Goal: Find specific page/section: Find specific page/section

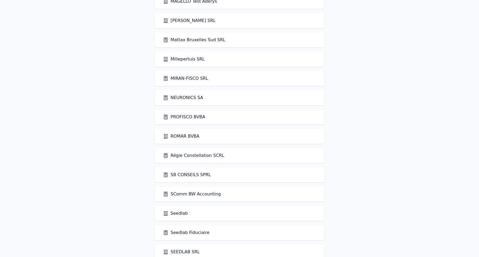
scroll to position [943, 0]
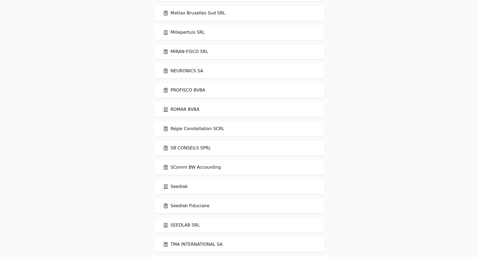
click at [189, 54] on link "MIRAN-FISCO SRL" at bounding box center [185, 51] width 45 height 6
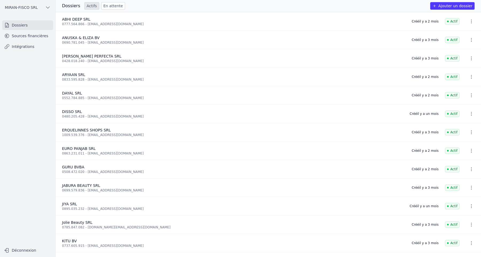
click at [24, 34] on link "Sources financières" at bounding box center [27, 36] width 51 height 10
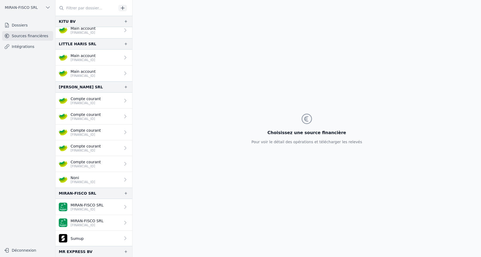
scroll to position [320, 0]
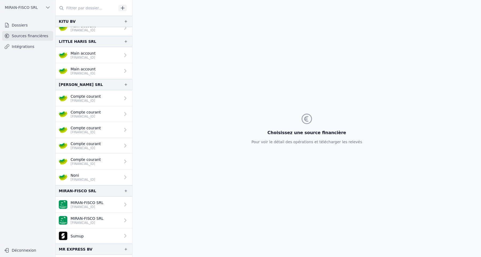
drag, startPoint x: 52, startPoint y: 155, endPoint x: 107, endPoint y: 163, distance: 55.5
click at [107, 163] on div "Open sidebar [PERSON_NAME] SRL [PERSON_NAME] SRL Dossiers Sources financières I…" at bounding box center [240, 128] width 481 height 257
copy div "Déconnexion And 7 items before Jolie Beauty SRL JOLIE BEAUTY SRL [FINANCIAL_ID]…"
